Goal: Task Accomplishment & Management: Manage account settings

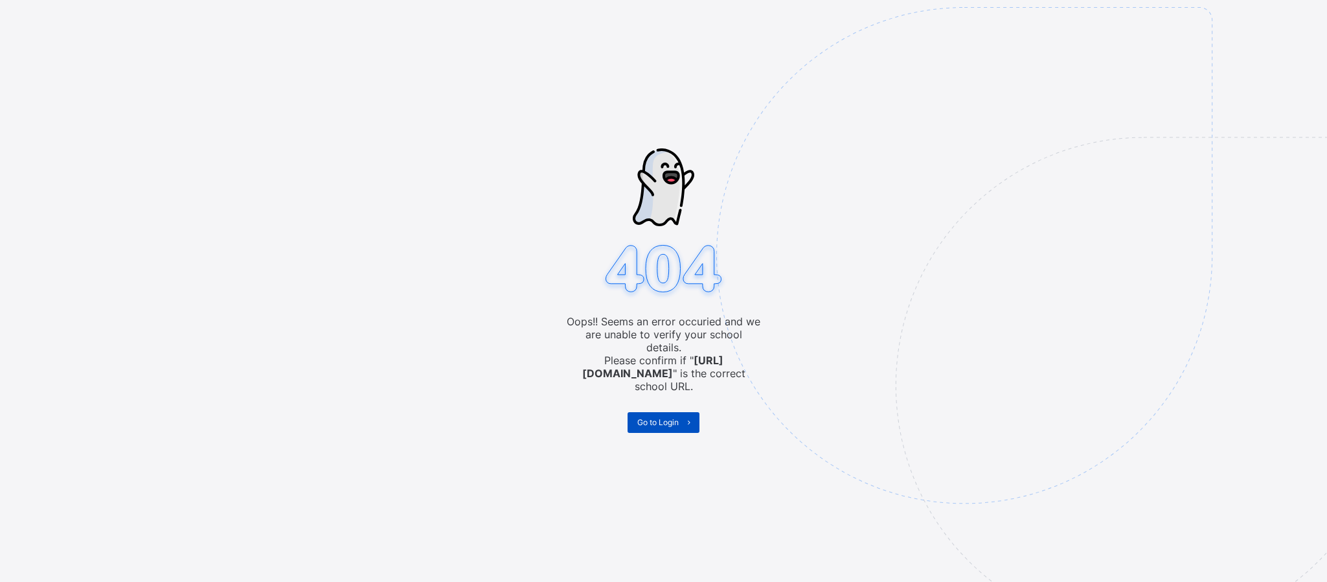
click at [665, 417] on span "Go to Login" at bounding box center [657, 422] width 41 height 10
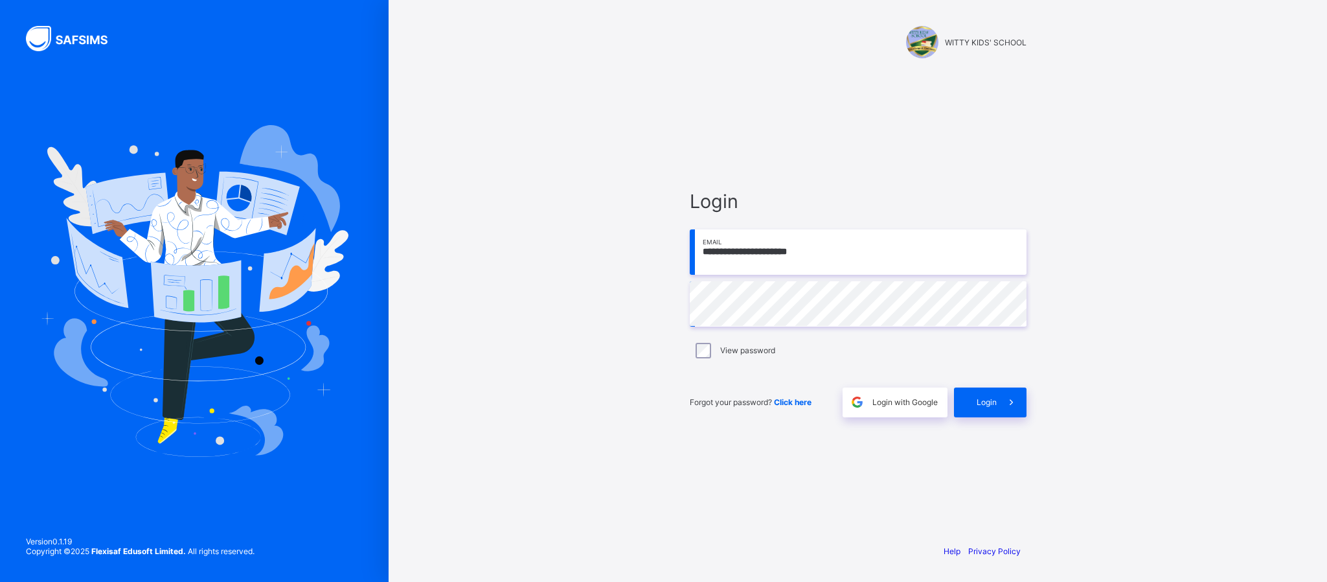
click at [1091, 418] on div "**********" at bounding box center [858, 291] width 939 height 582
click at [480, 292] on div "**********" at bounding box center [858, 291] width 939 height 582
click at [1102, 154] on div "**********" at bounding box center [858, 291] width 939 height 582
